Goal: Information Seeking & Learning: Understand process/instructions

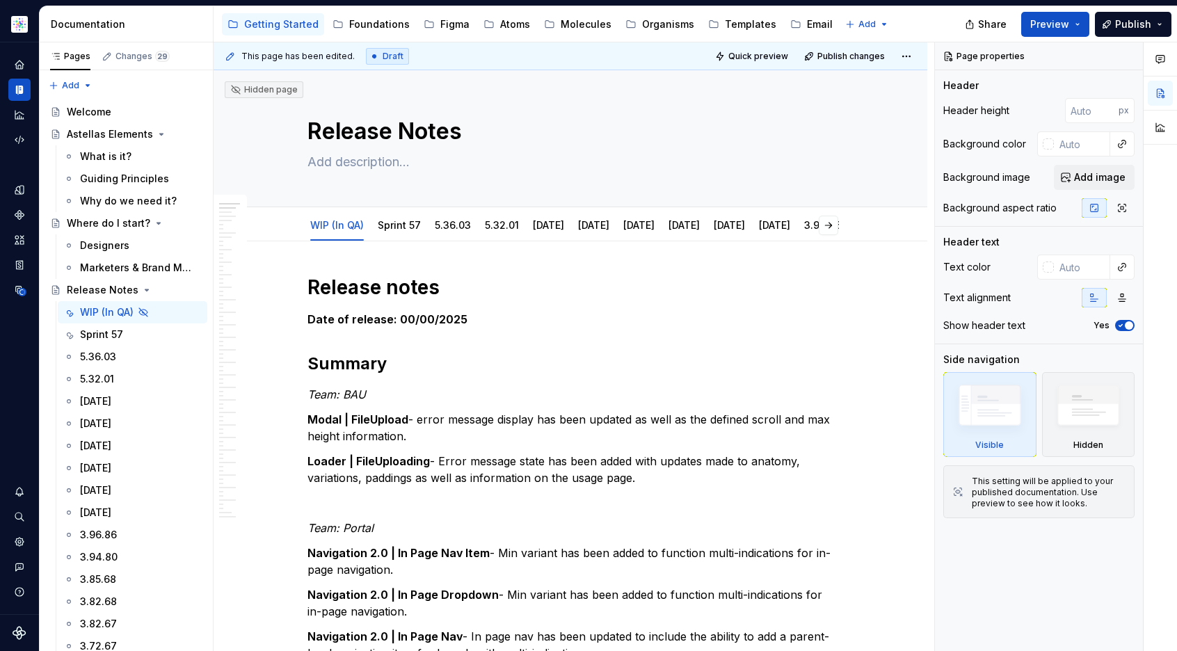
type textarea "*"
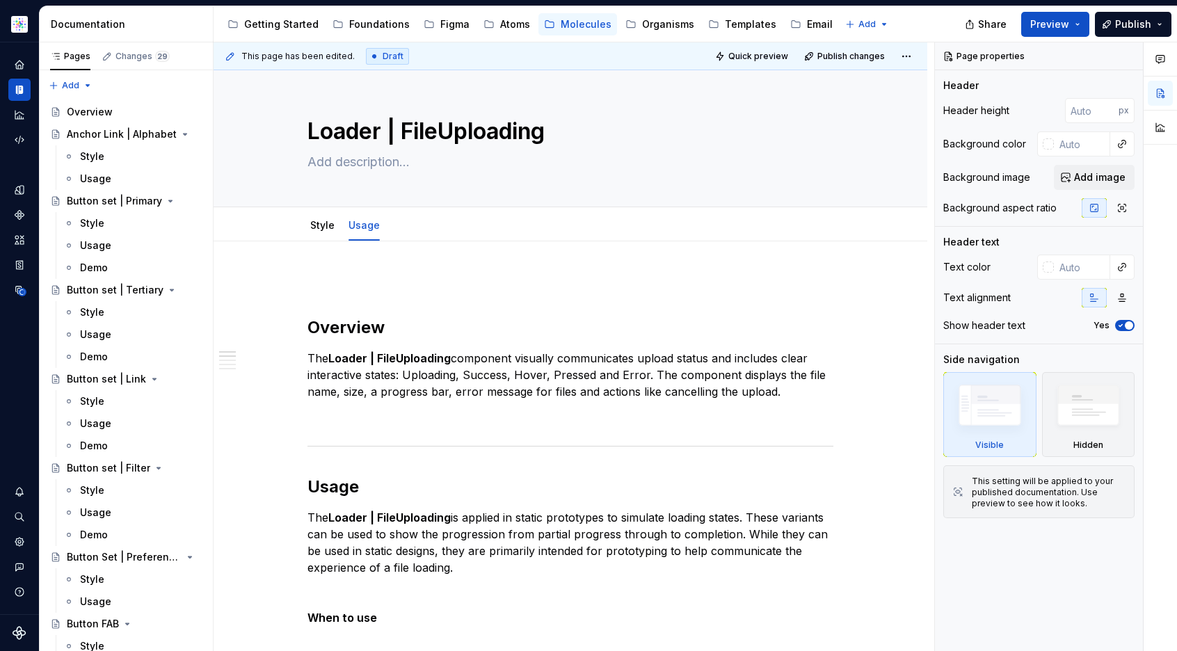
type textarea "*"
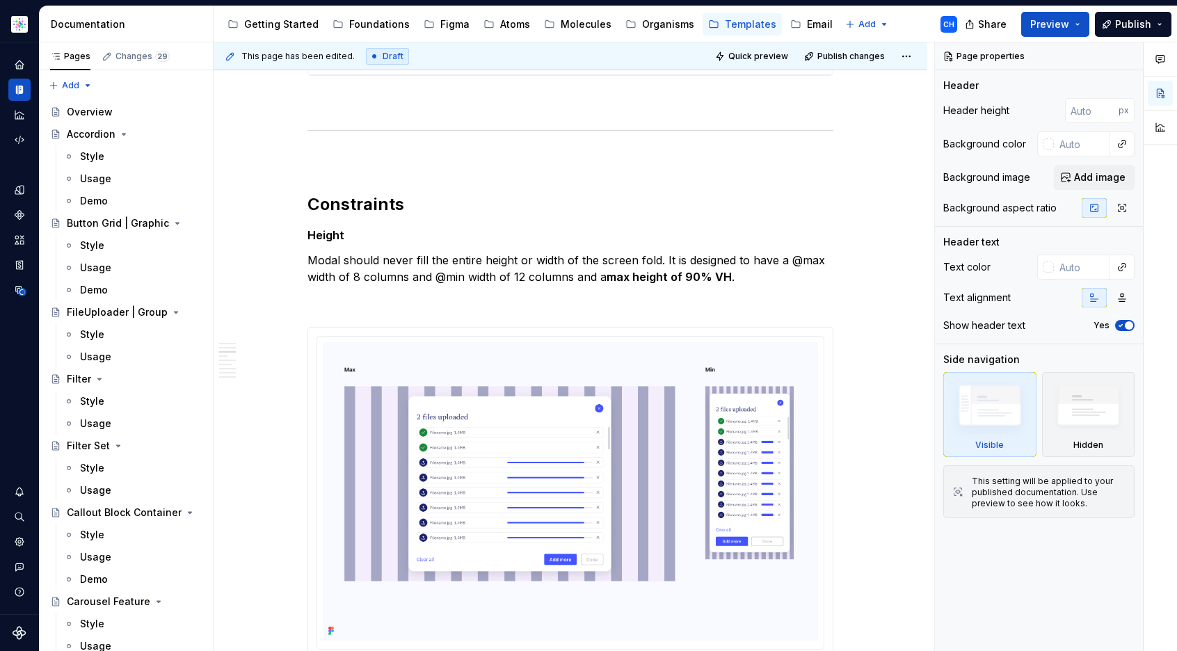
scroll to position [947, 0]
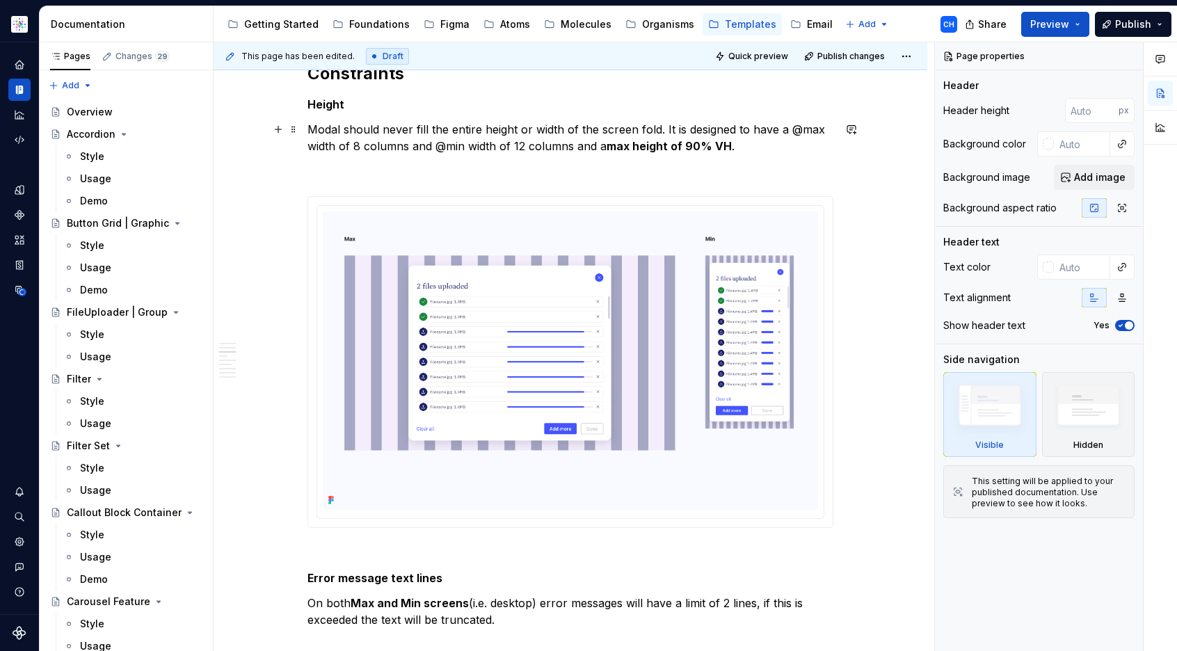
click at [410, 133] on p "Modal should never fill the entire height or width of the screen fold. It is de…" at bounding box center [570, 137] width 526 height 33
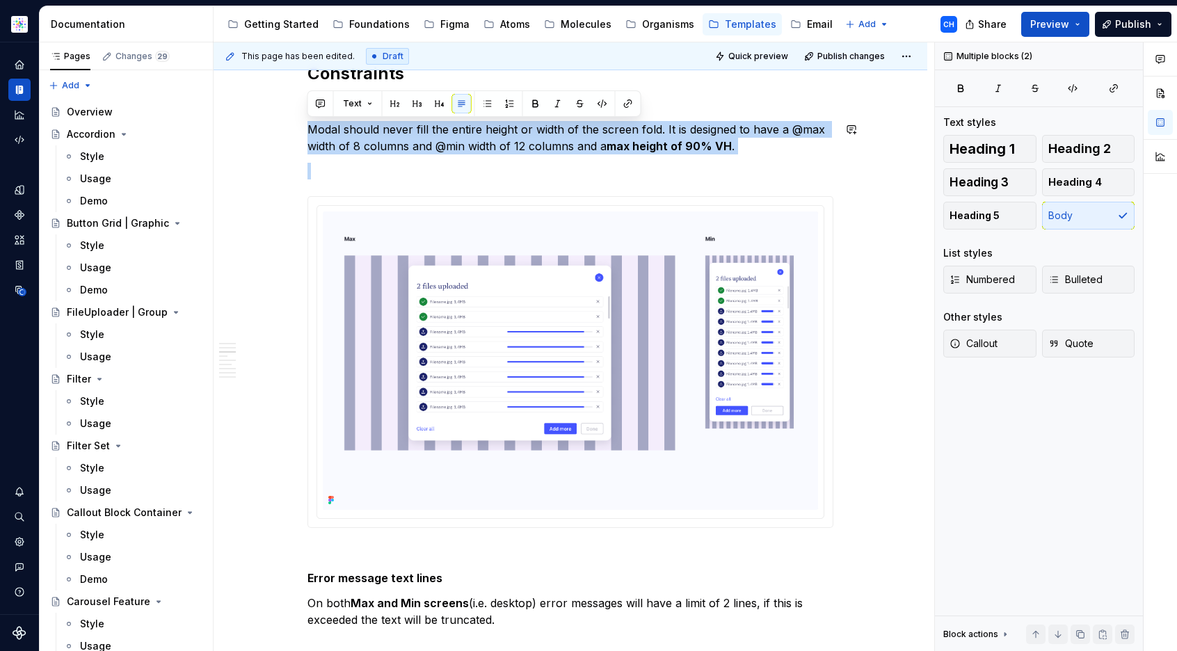
drag, startPoint x: 309, startPoint y: 129, endPoint x: 741, endPoint y: 157, distance: 432.8
copy p "Modal should never fill the entire height or width of the screen fold. It is de…"
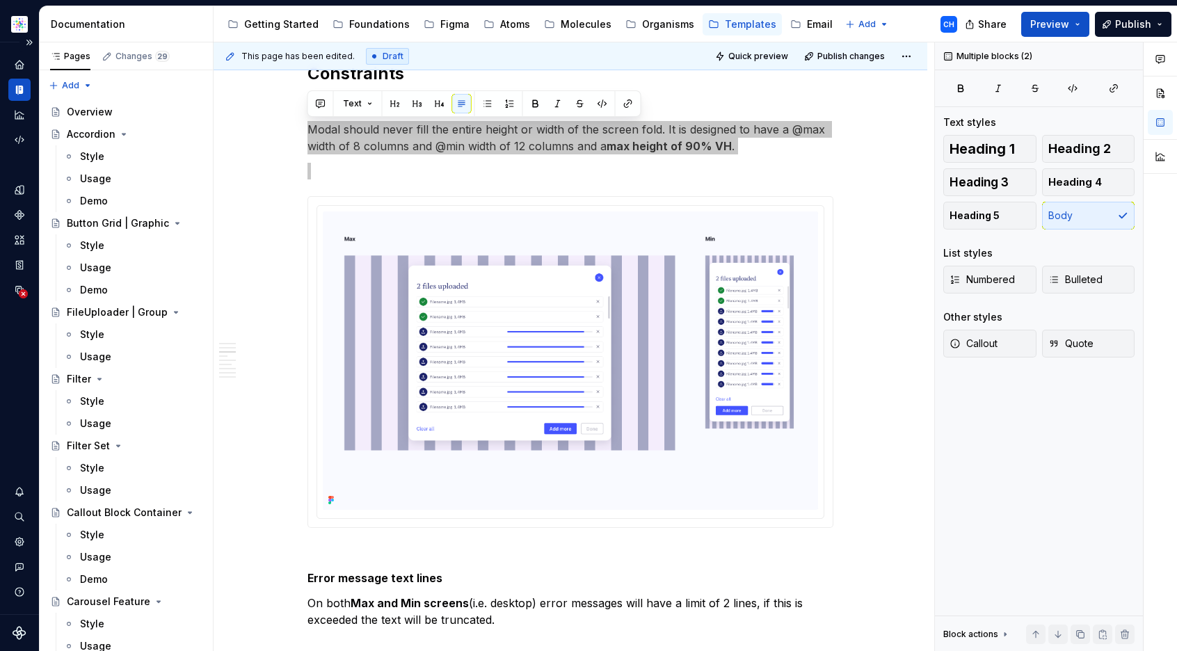
type textarea "*"
